Goal: Task Accomplishment & Management: Manage account settings

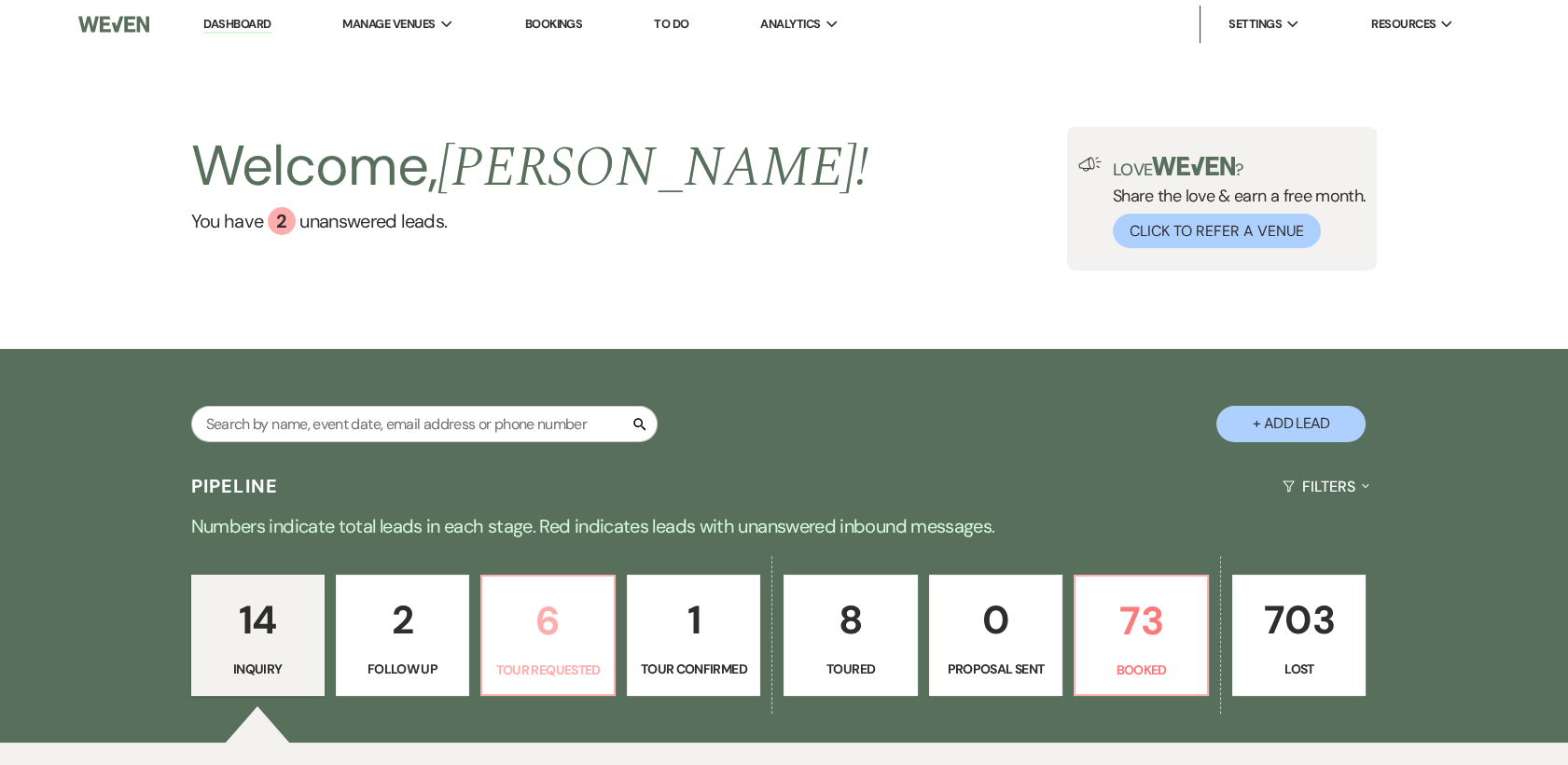
click at [561, 629] on p "6" at bounding box center [548, 621] width 110 height 63
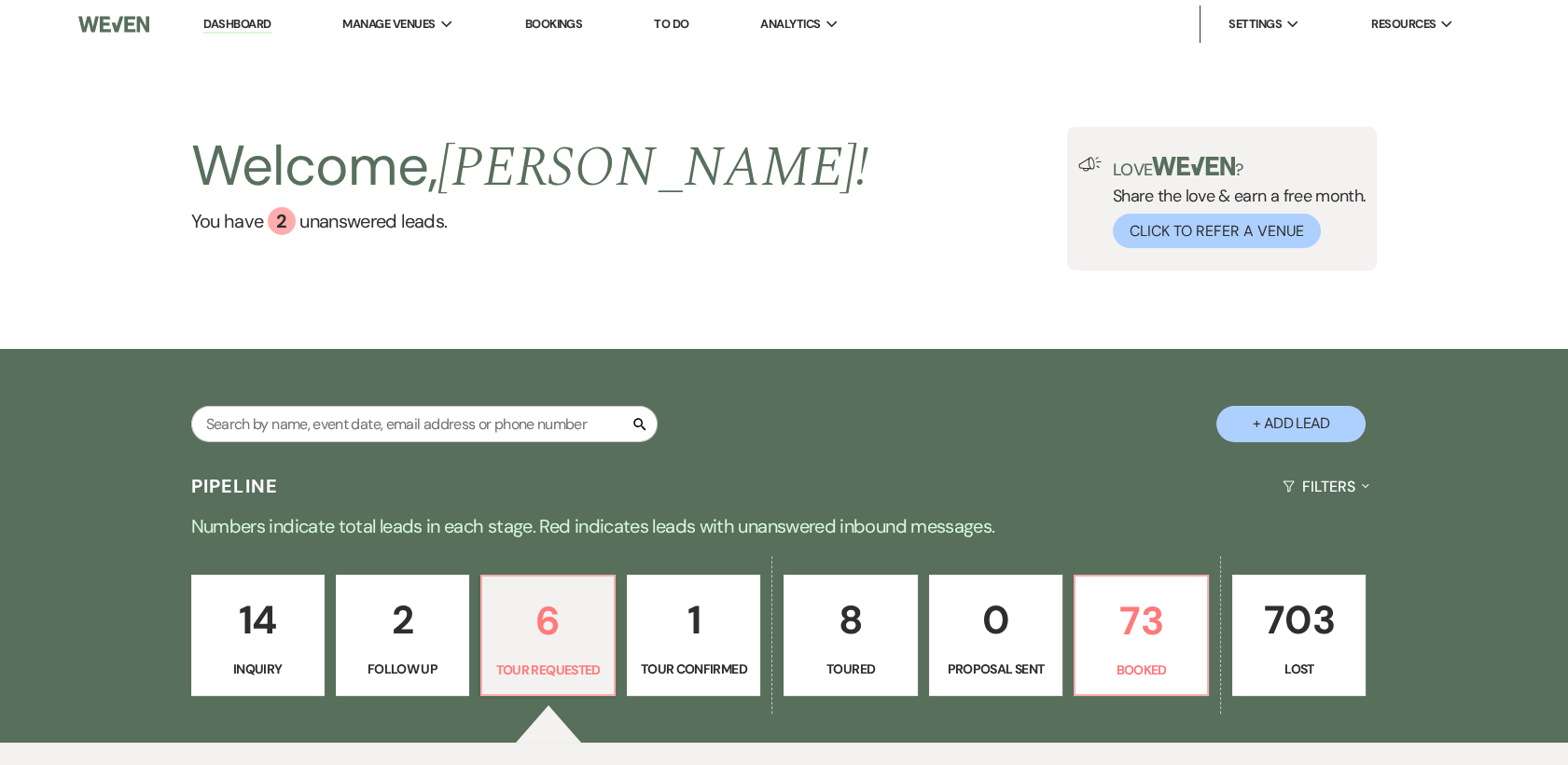
select select "2"
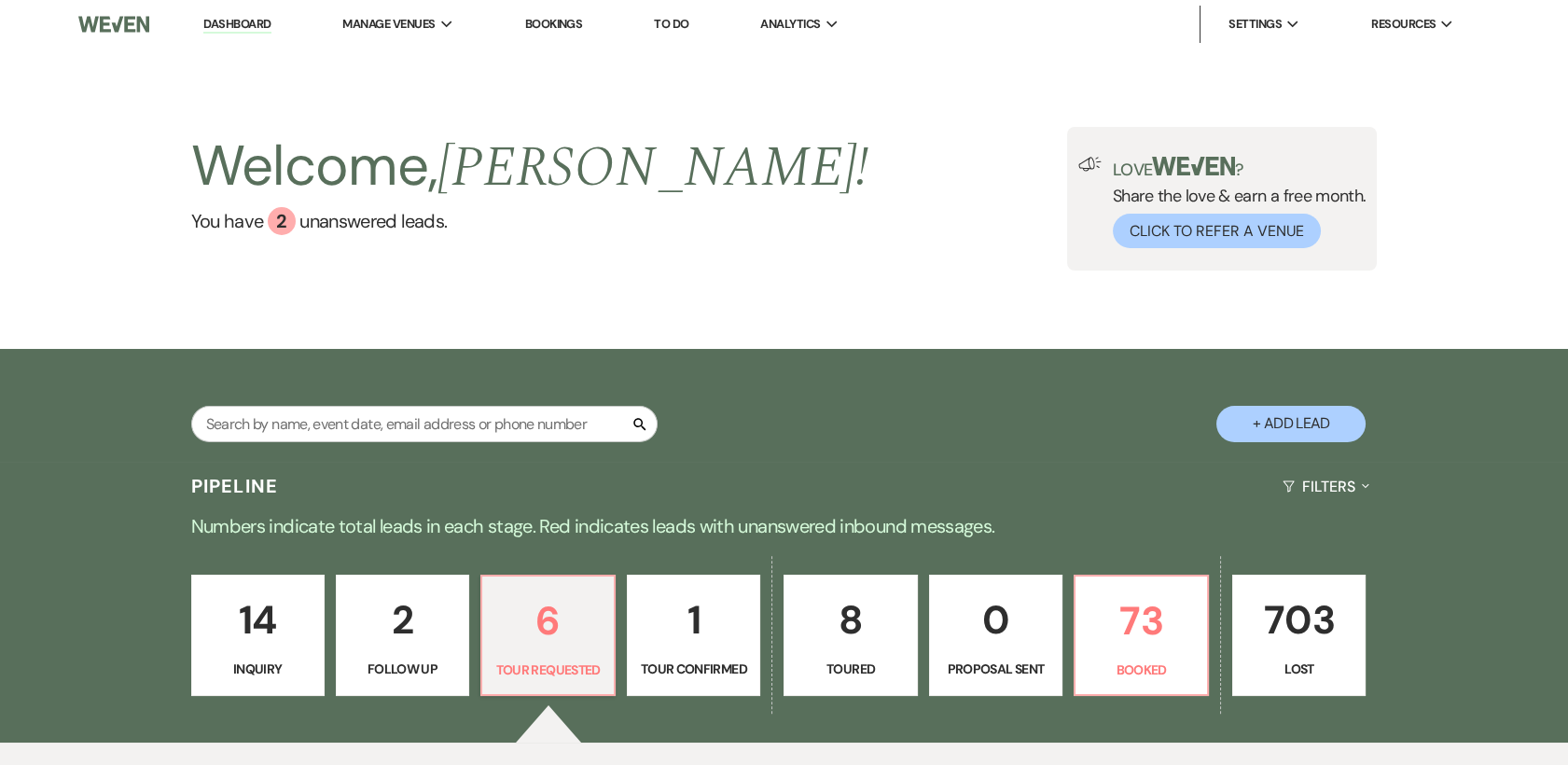
select select "2"
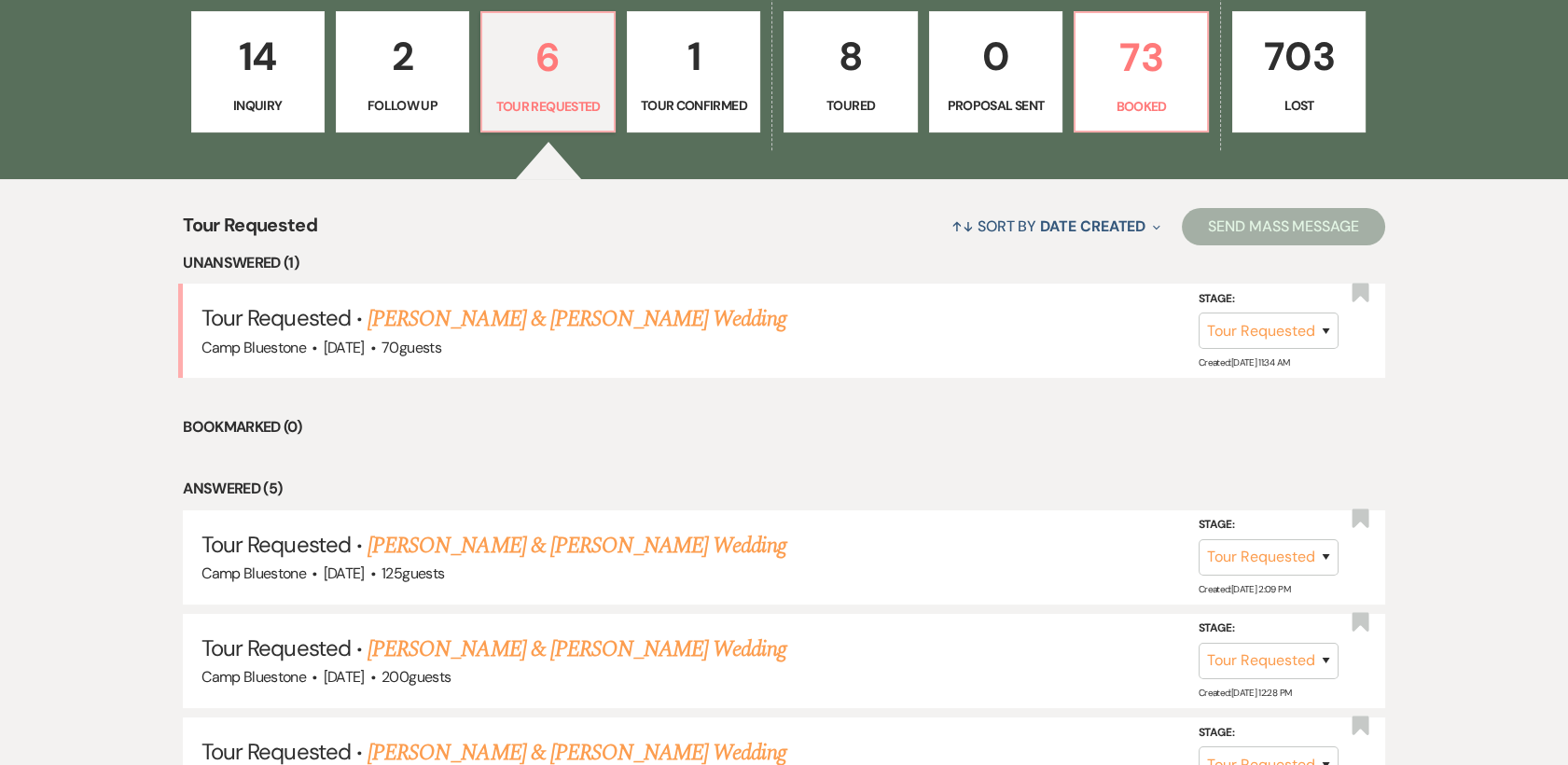
scroll to position [575, 0]
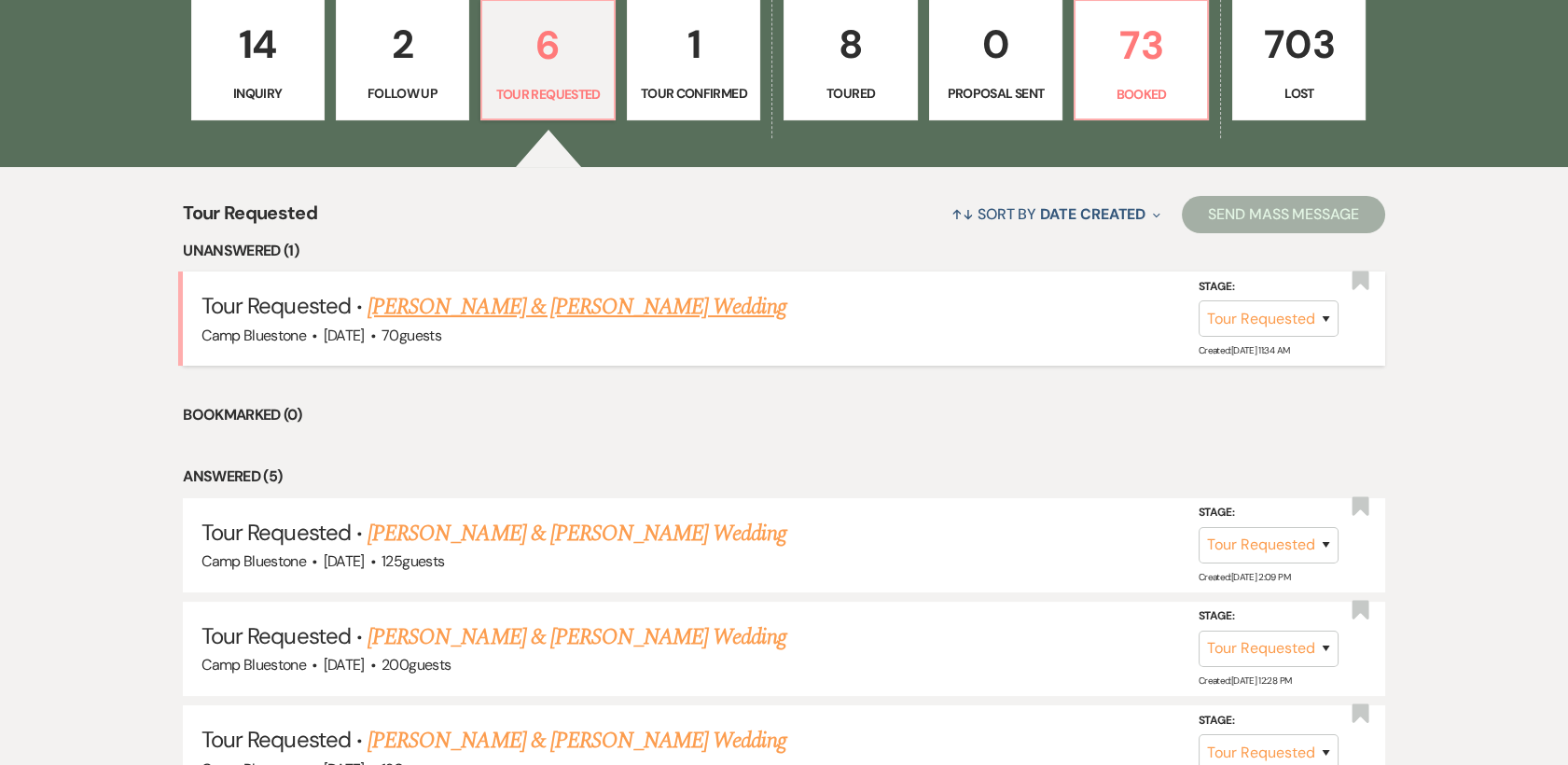
click at [539, 307] on link "Eric Schuetz & Brittany Hillegass's Wedding" at bounding box center [576, 307] width 418 height 33
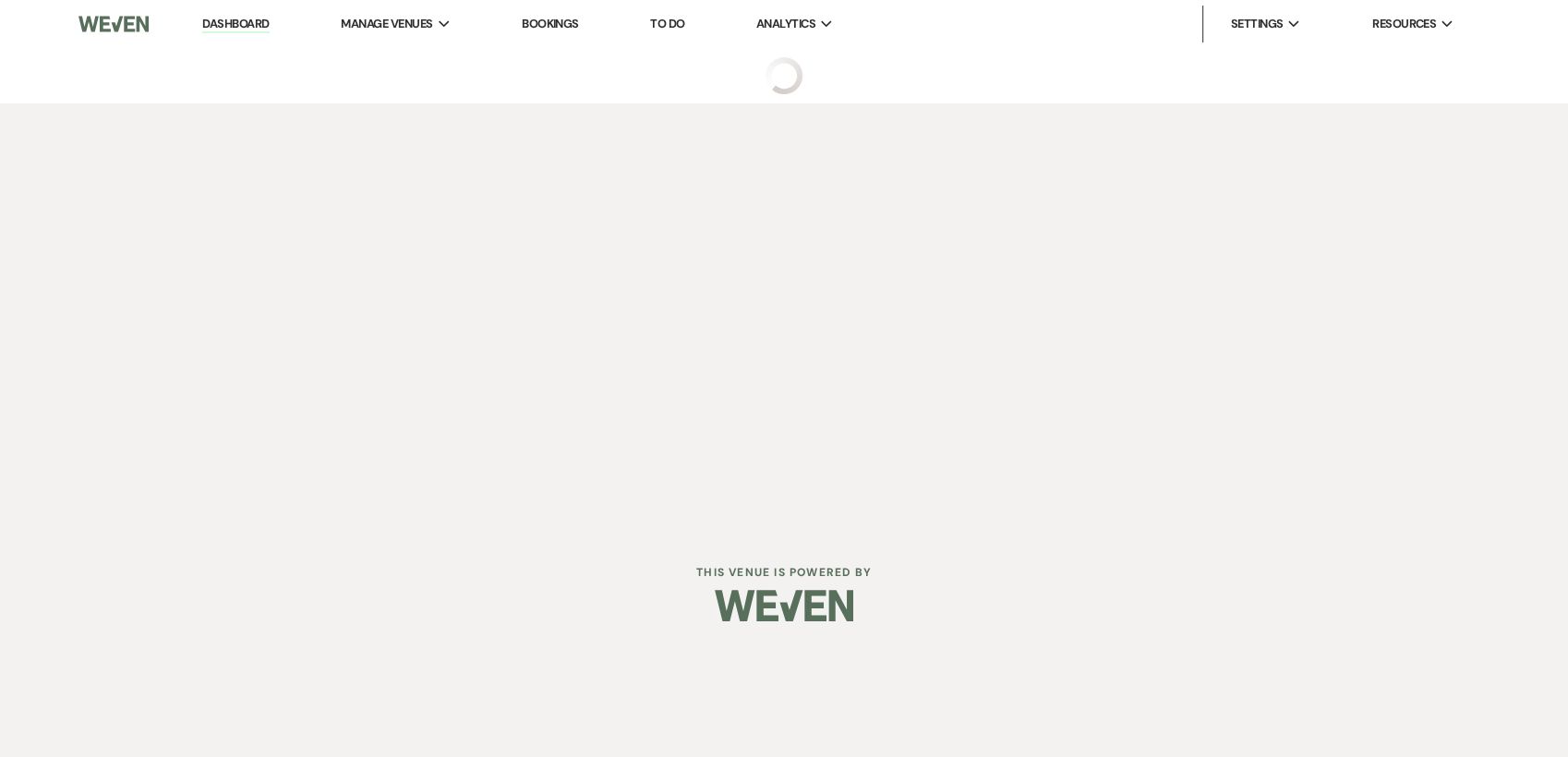
select select "2"
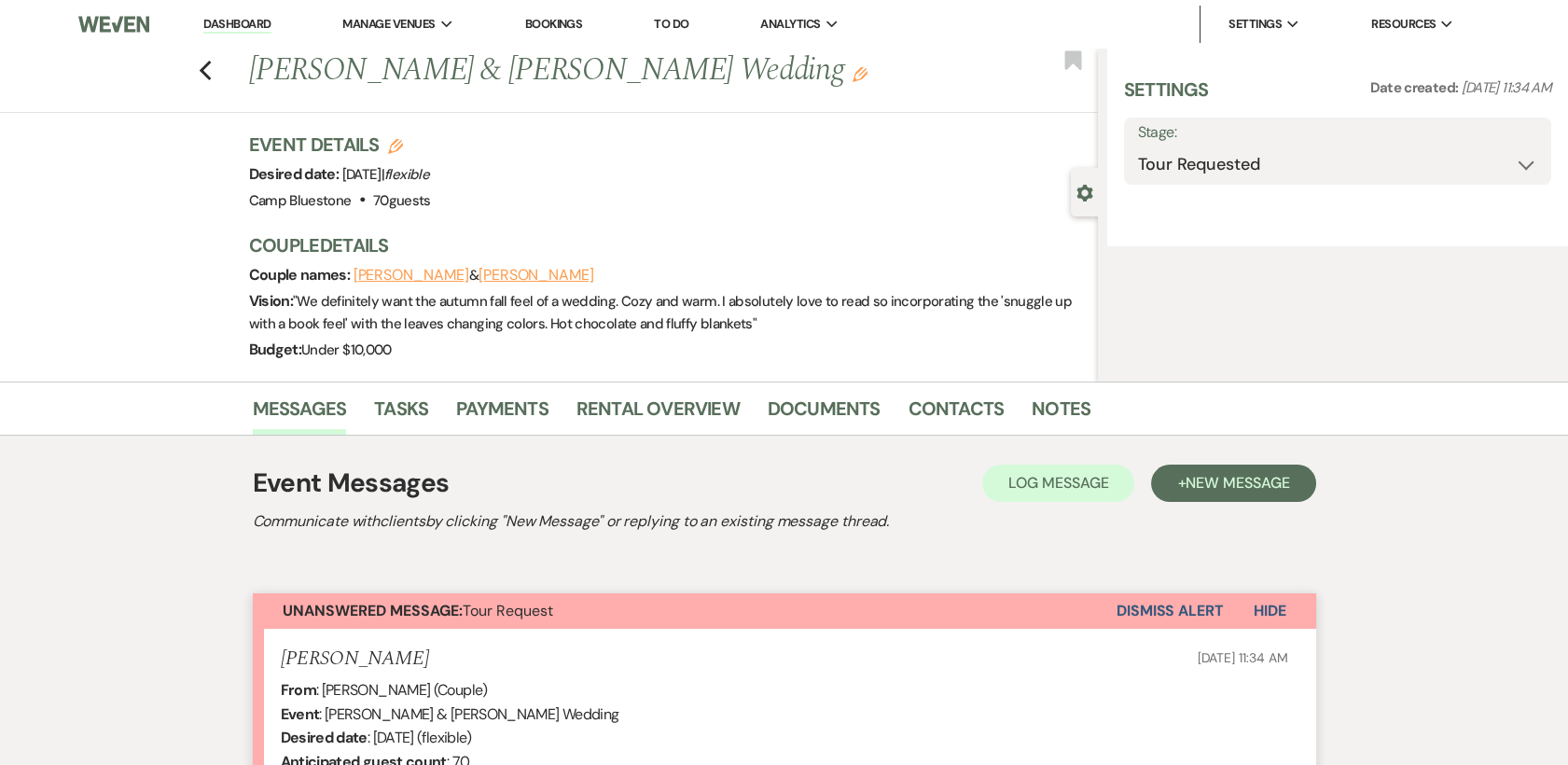
select select "1"
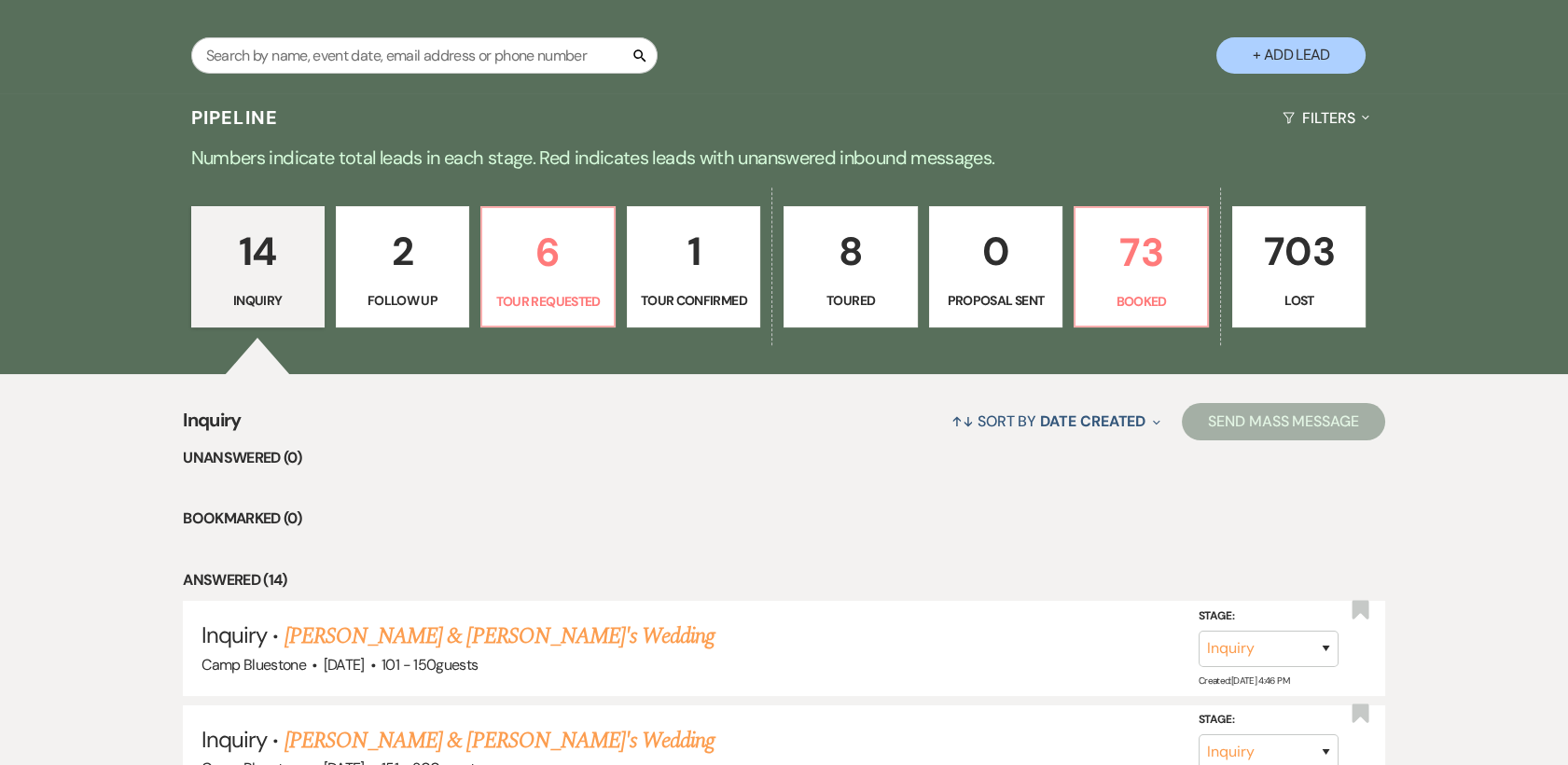
scroll to position [499, 0]
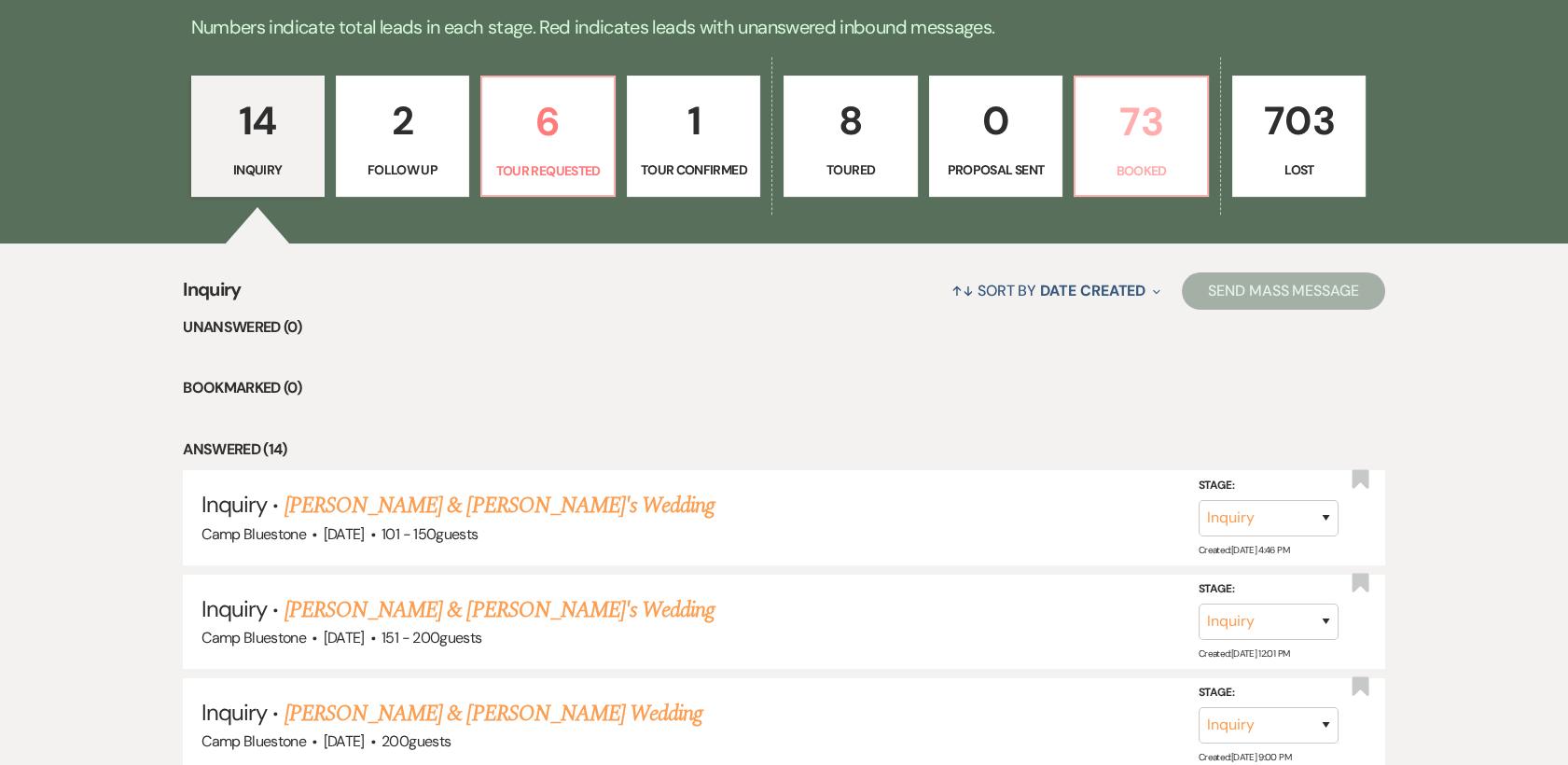
click at [1135, 138] on p "73" at bounding box center [1141, 122] width 110 height 63
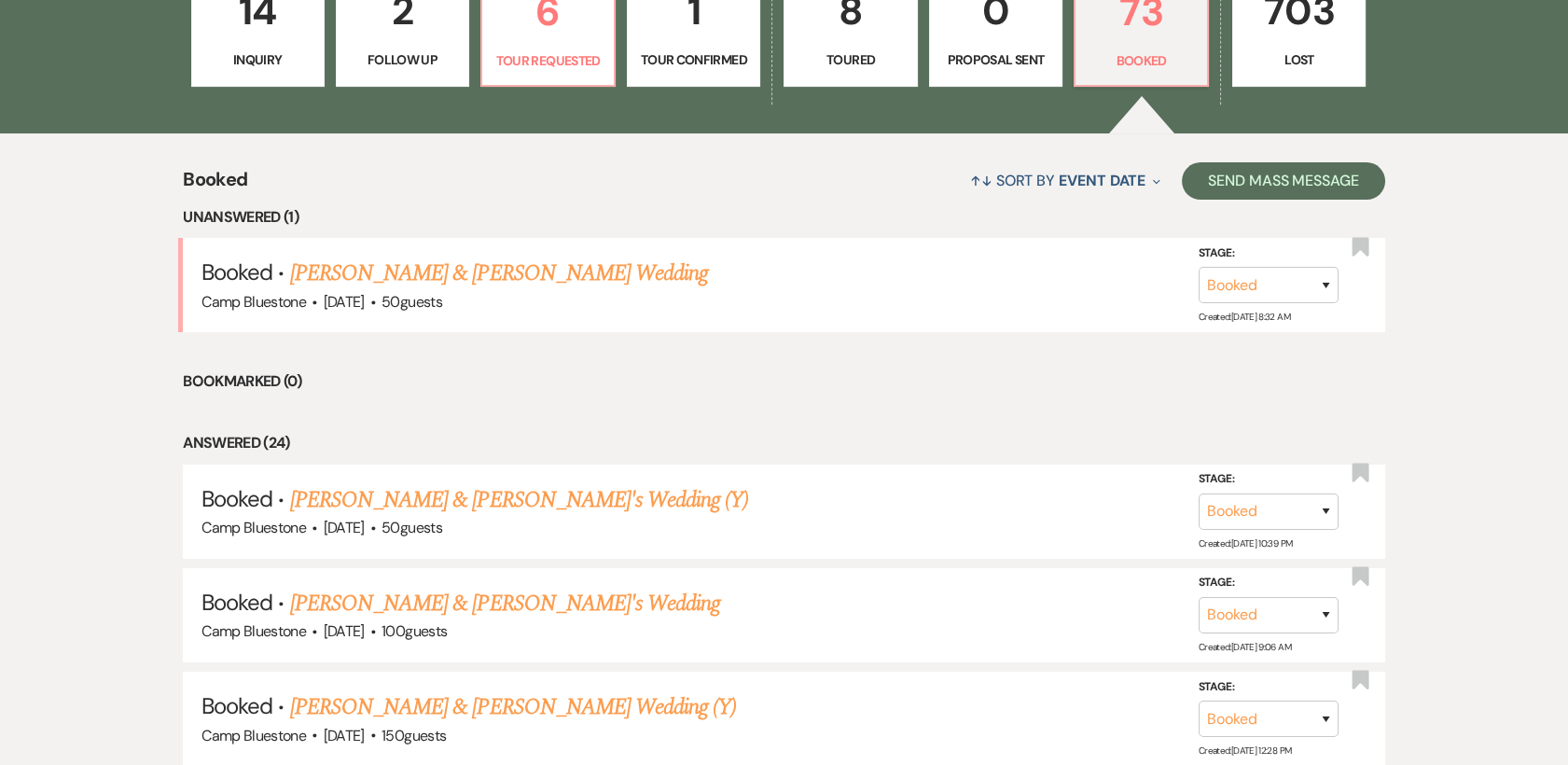
scroll to position [603, 0]
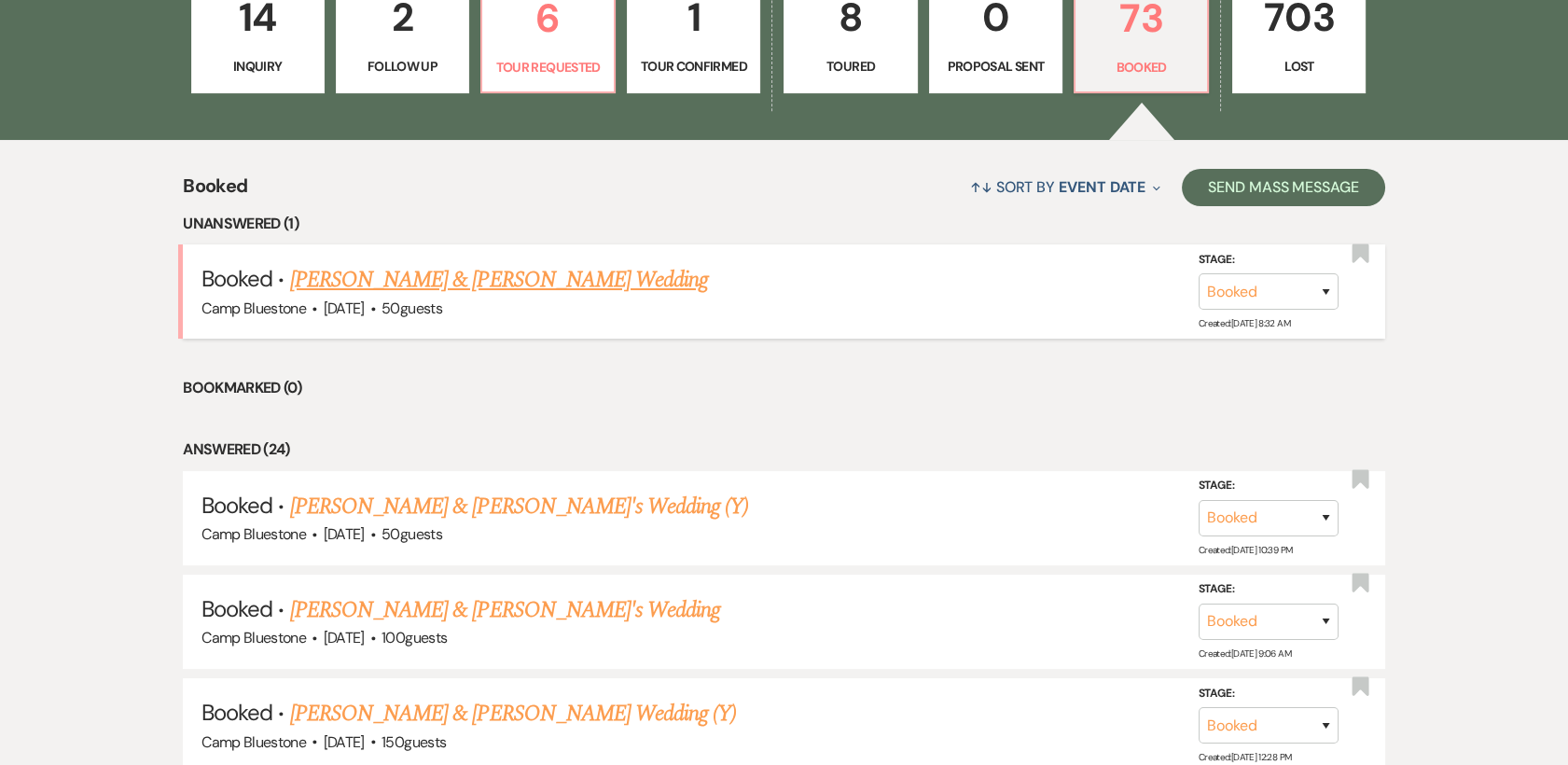
click at [573, 279] on link "[PERSON_NAME] & [PERSON_NAME] Wedding" at bounding box center [499, 279] width 418 height 33
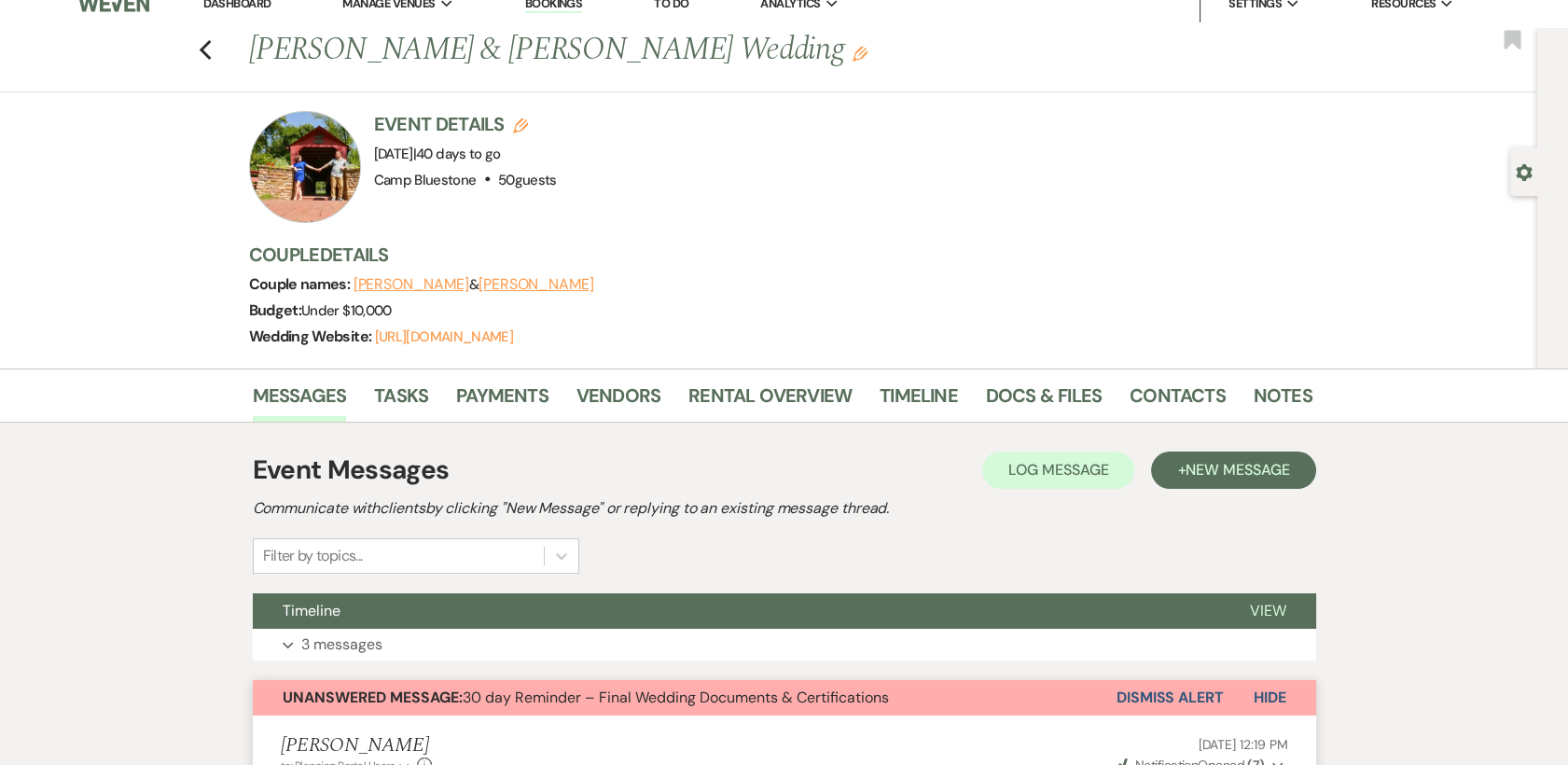
scroll to position [12, 0]
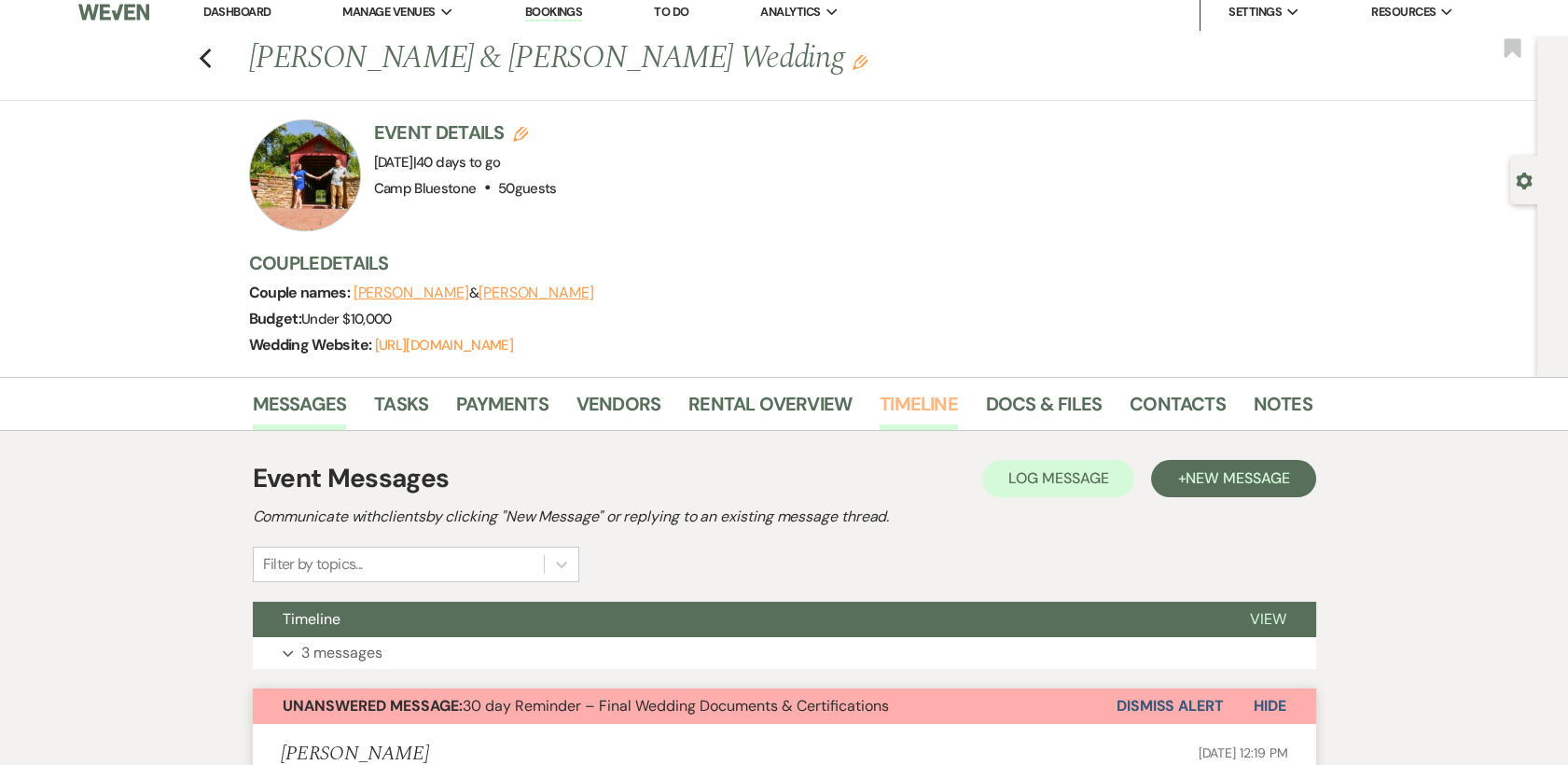
click at [928, 399] on link "Timeline" at bounding box center [919, 409] width 78 height 41
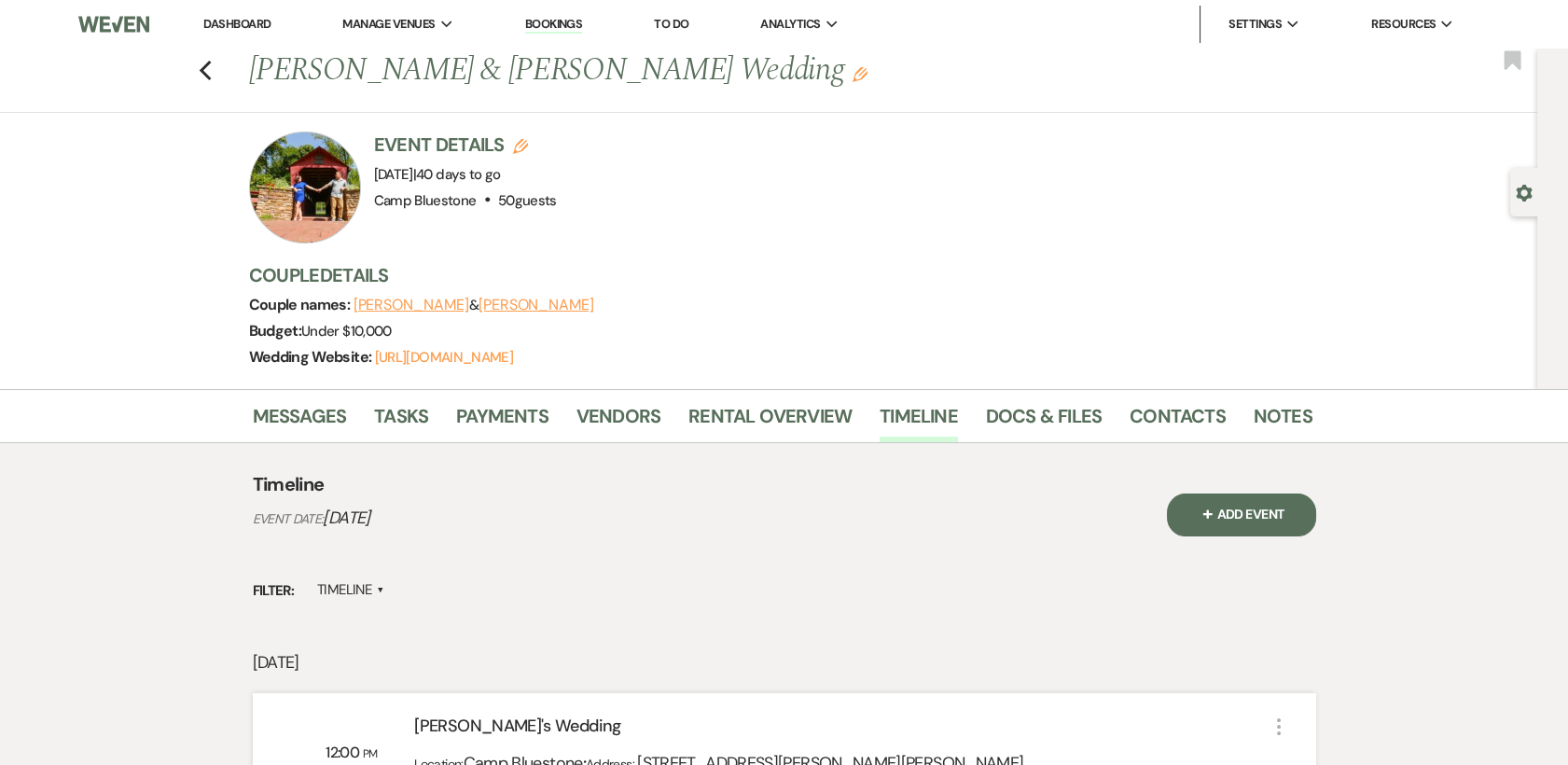
click at [321, 183] on div at bounding box center [305, 188] width 112 height 112
click at [1042, 422] on link "Docs & Files" at bounding box center [1043, 421] width 115 height 41
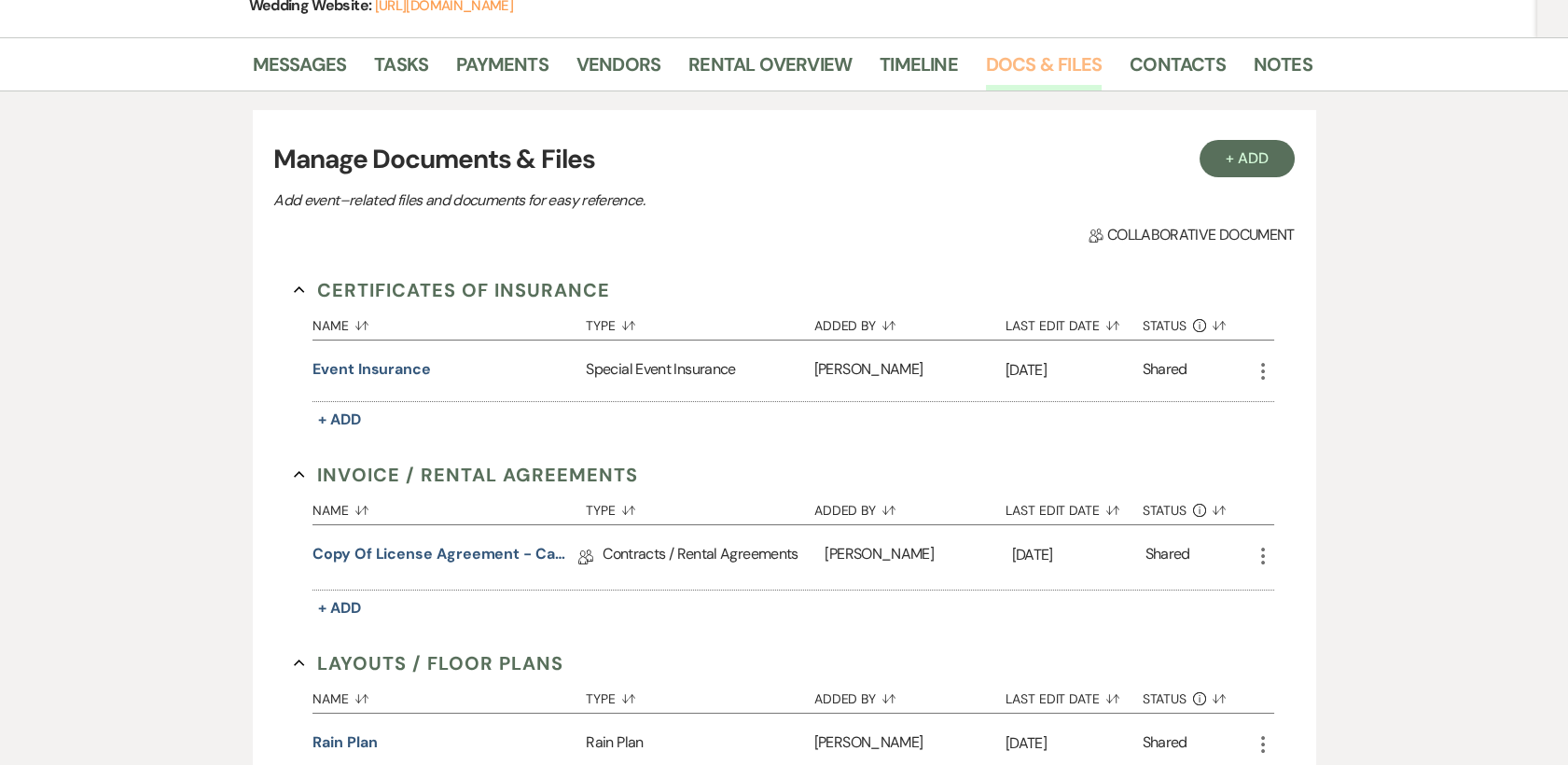
scroll to position [354, 0]
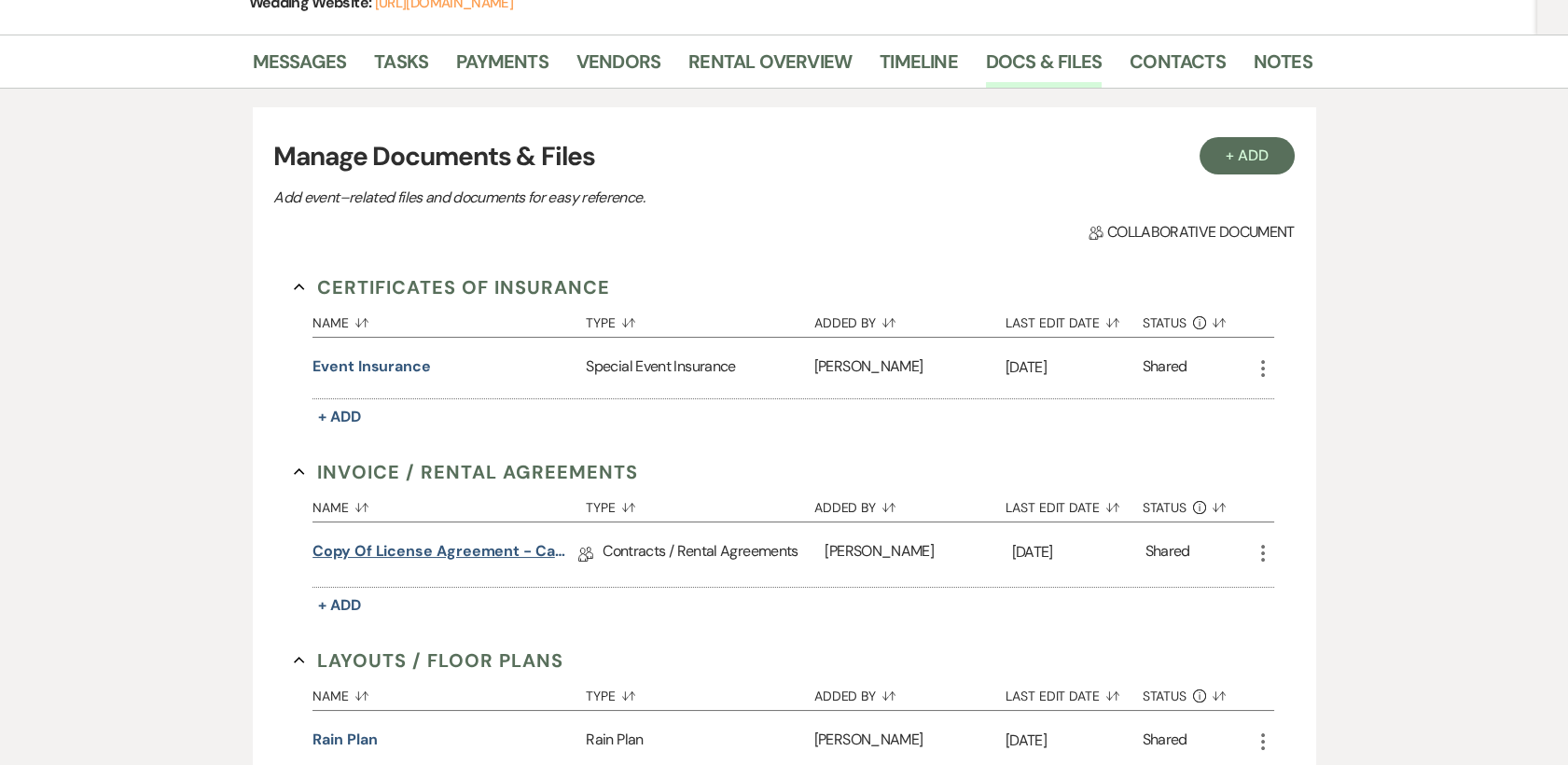
click at [456, 551] on link "Copy of License Agreement - Camp Bluestone" at bounding box center [445, 554] width 266 height 29
